Goal: Information Seeking & Learning: Learn about a topic

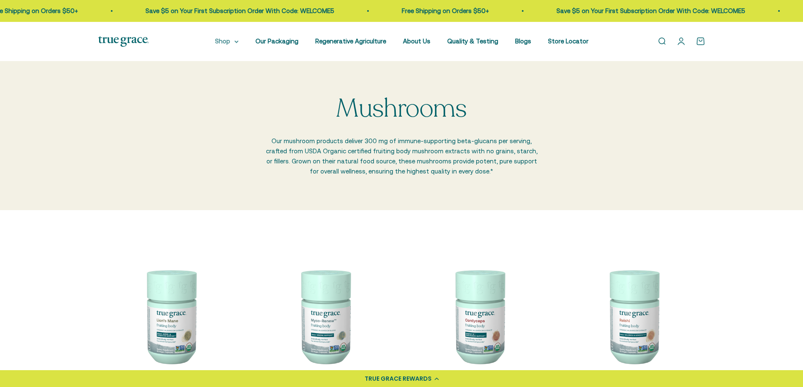
click at [238, 41] on summary "Shop" at bounding box center [227, 41] width 24 height 10
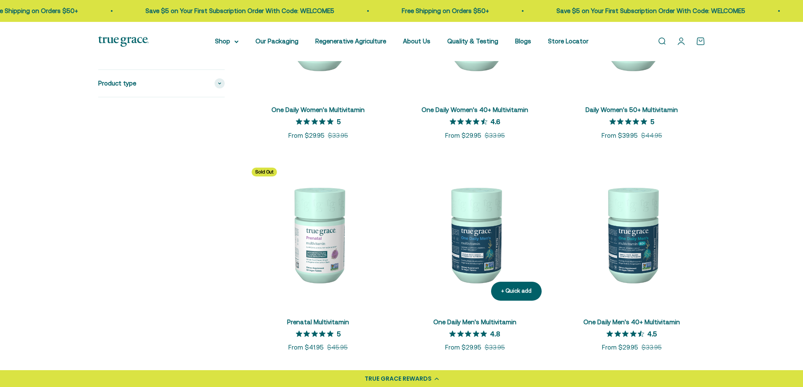
scroll to position [295, 0]
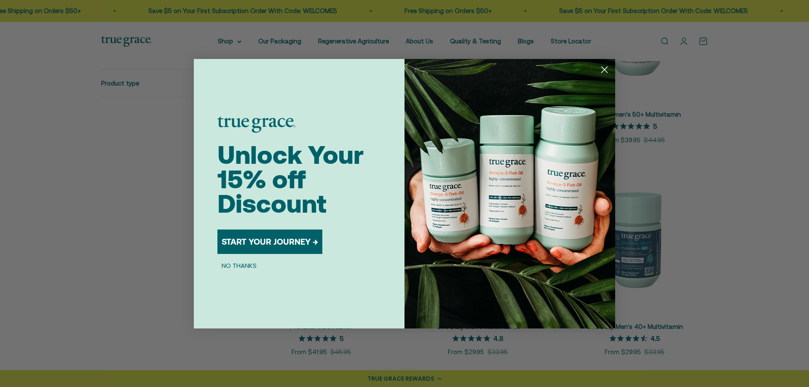
click at [604, 67] on circle "Close dialog" at bounding box center [604, 69] width 14 height 14
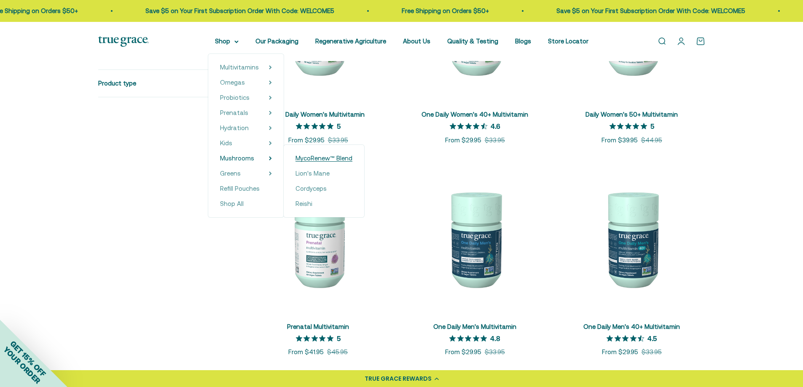
click at [316, 160] on span "MycoRenew™ Blend" at bounding box center [323, 158] width 57 height 7
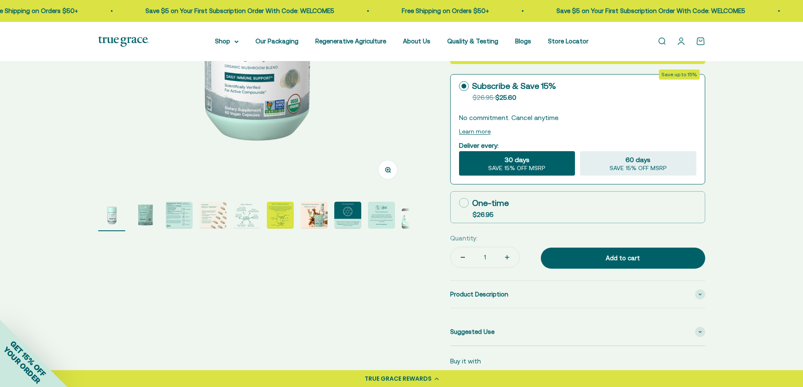
scroll to position [211, 0]
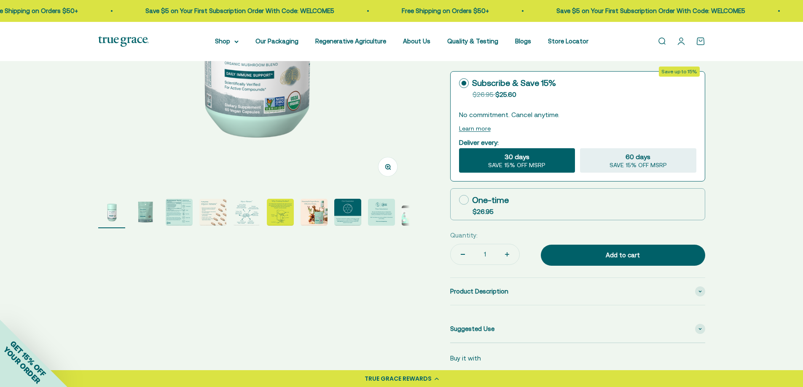
click at [145, 209] on img "Go to item 2" at bounding box center [145, 212] width 27 height 27
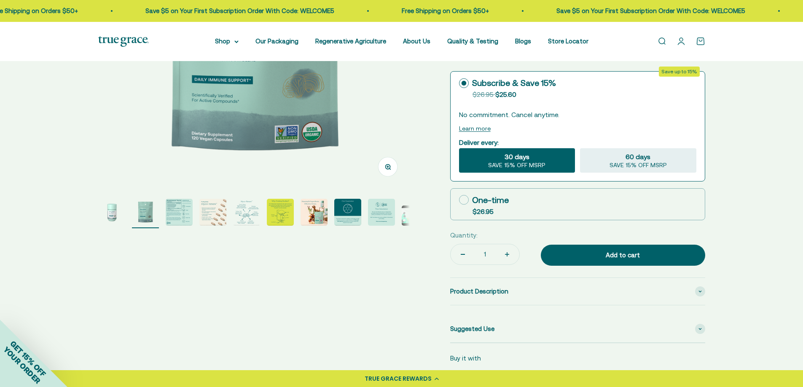
click at [177, 212] on img "Go to item 3" at bounding box center [179, 212] width 27 height 27
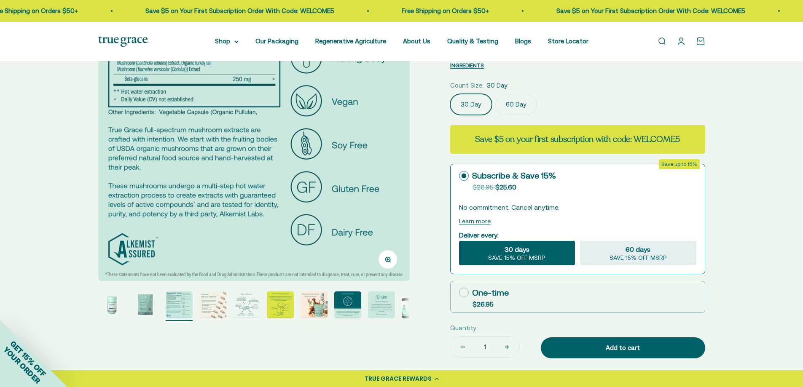
scroll to position [126, 0]
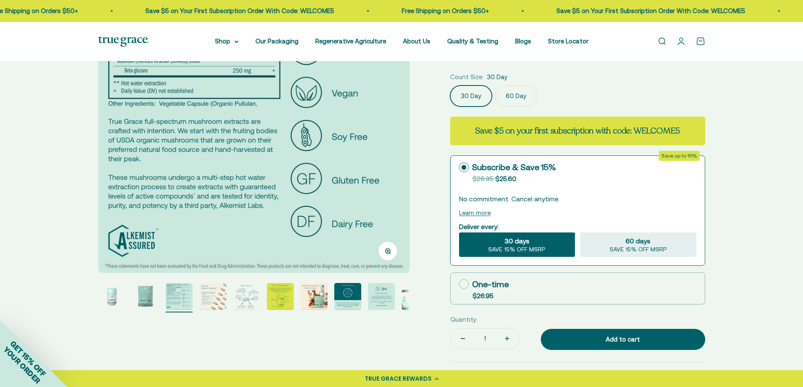
click at [217, 294] on img "Go to item 4" at bounding box center [212, 296] width 27 height 27
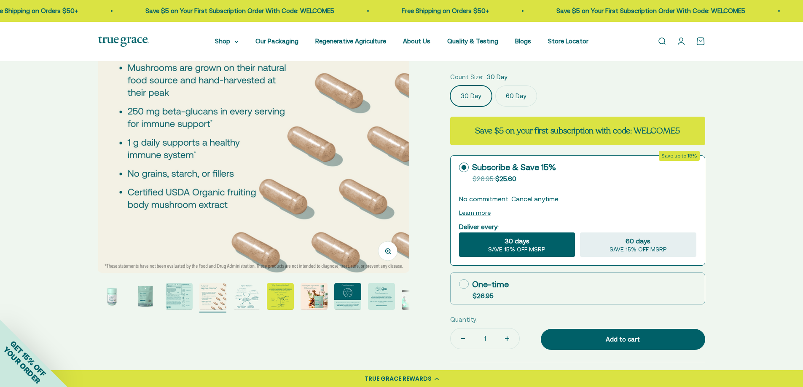
click at [245, 304] on img "Go to item 5" at bounding box center [246, 296] width 27 height 27
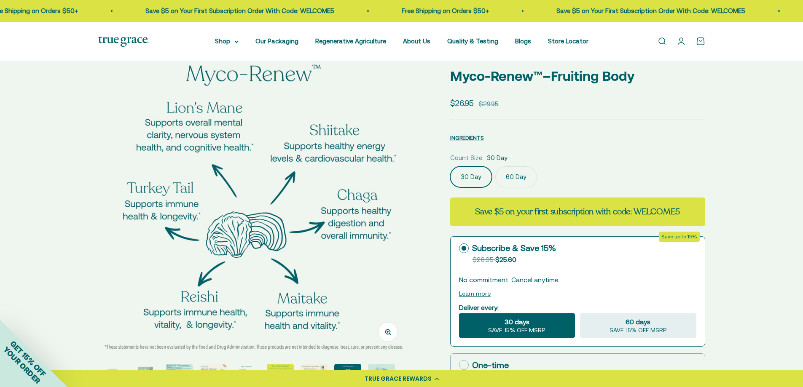
scroll to position [42, 0]
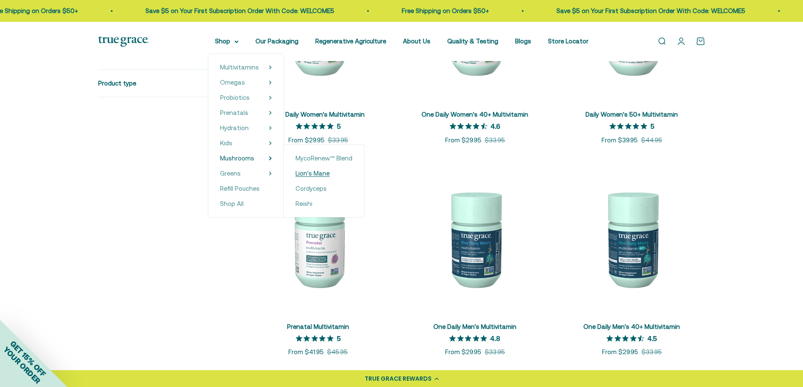
click at [319, 173] on span "Lion's Mane" at bounding box center [312, 173] width 34 height 7
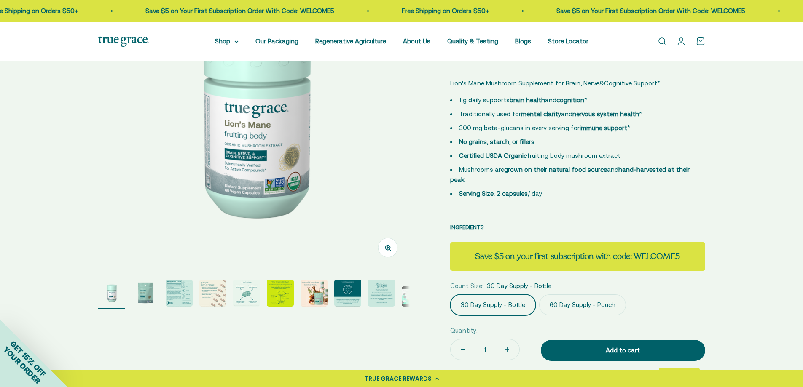
scroll to position [126, 0]
